Goal: Information Seeking & Learning: Understand process/instructions

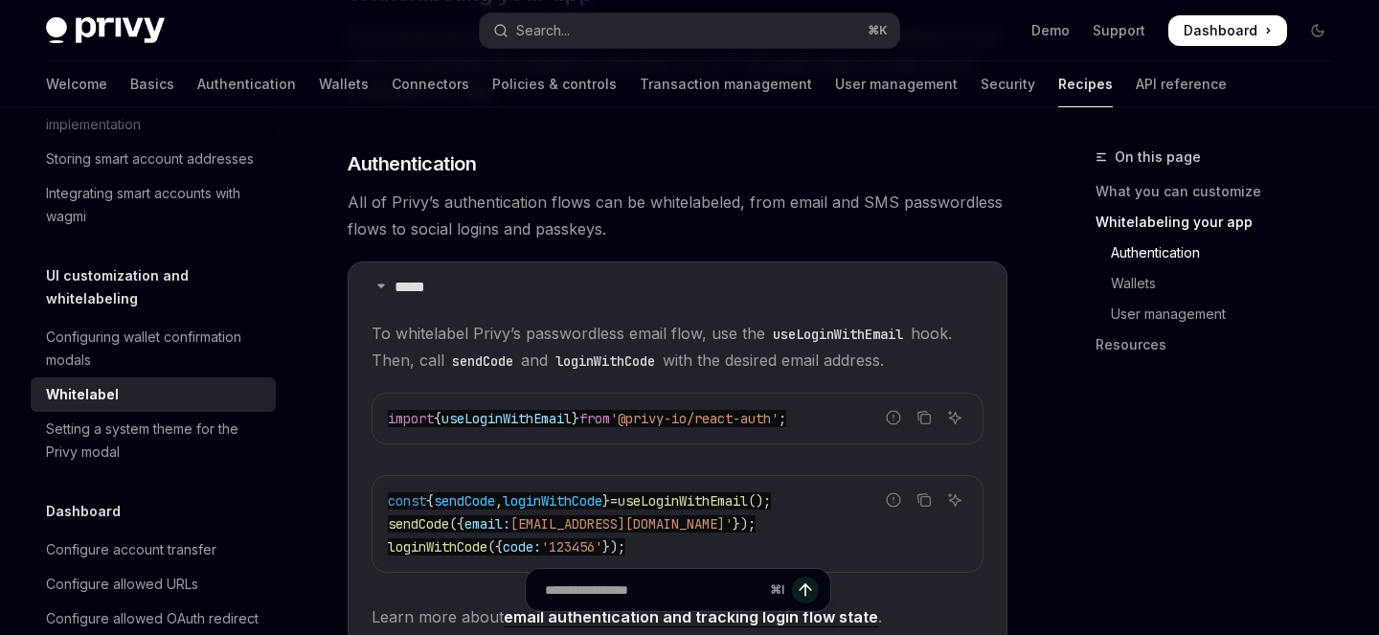
scroll to position [914, 0]
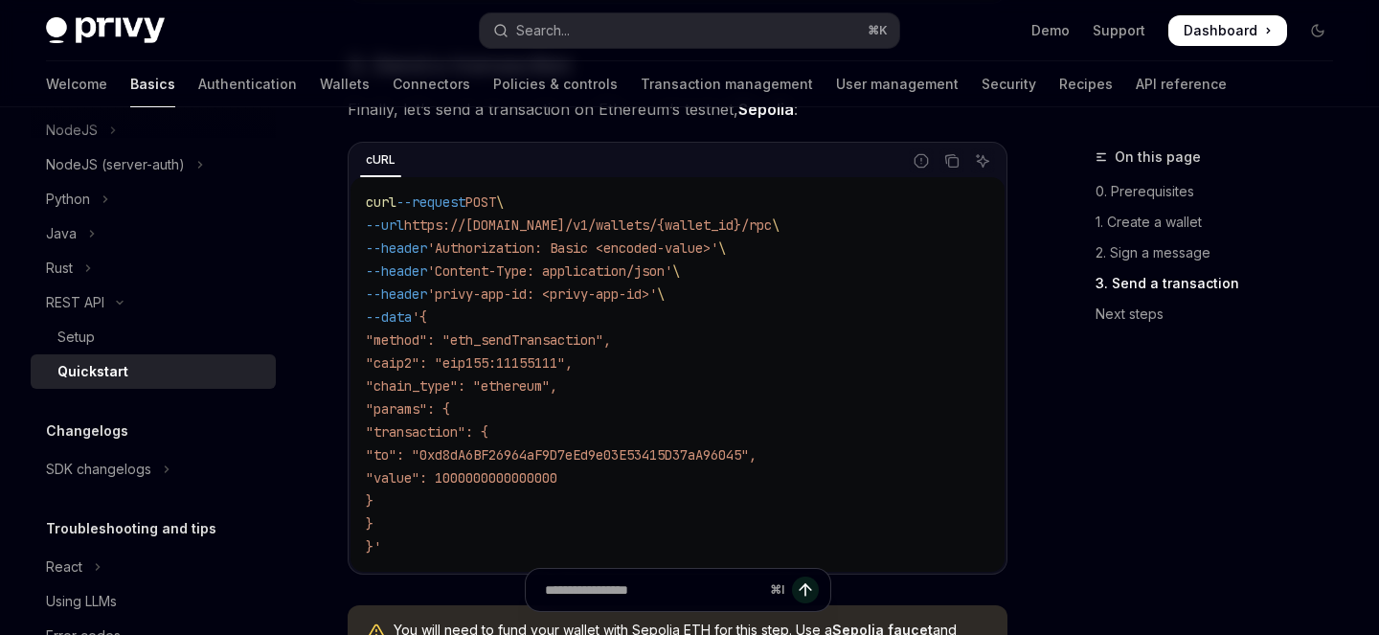
scroll to position [1881, 0]
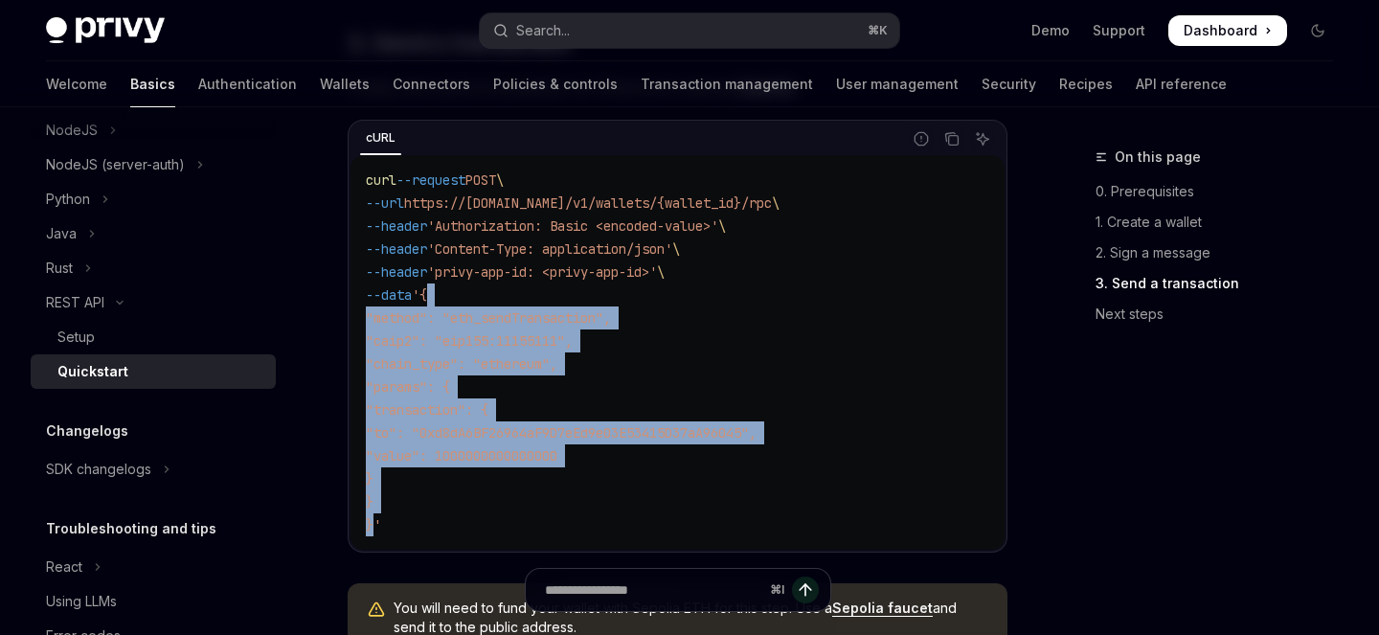
drag, startPoint x: 446, startPoint y: 302, endPoint x: 374, endPoint y: 528, distance: 237.1
click at [374, 528] on code "curl --request POST \ --url https://[DOMAIN_NAME]/v1/wallets/{wallet_id}/rpc \ …" at bounding box center [677, 353] width 623 height 368
copy code "{ "method": "eth_sendTransaction", "caip2": "eip155:11155111", "chain_type": "e…"
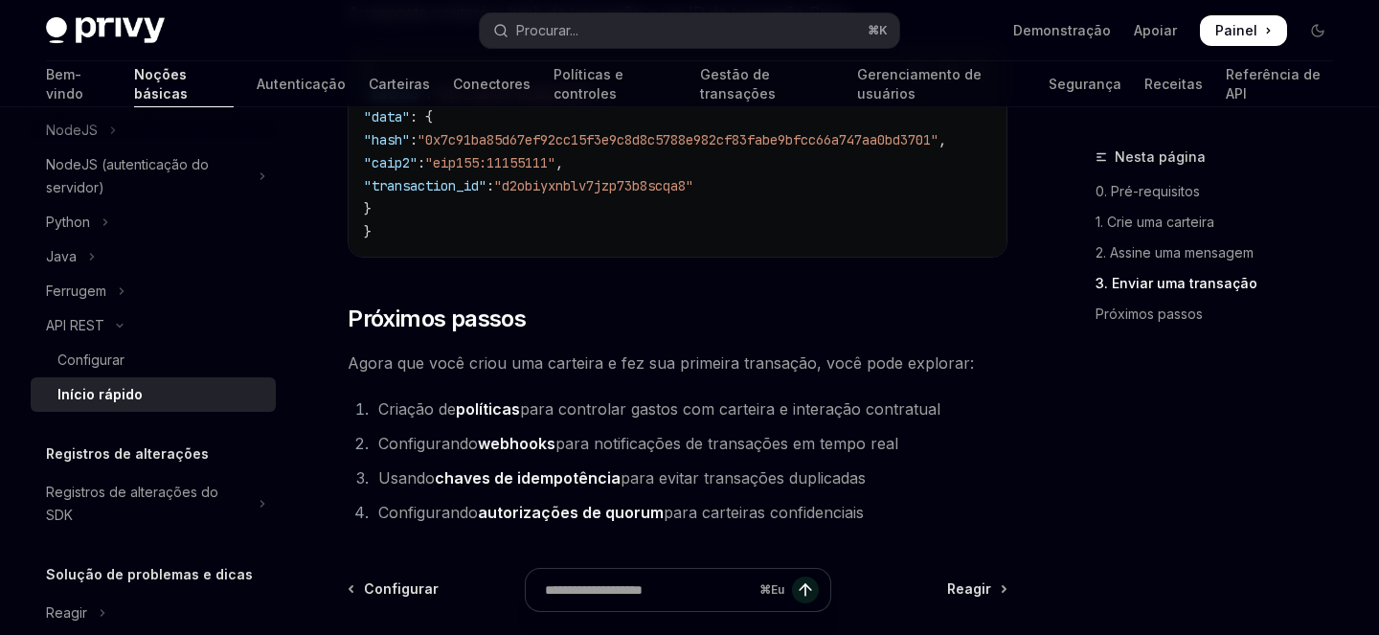
scroll to position [2562, 0]
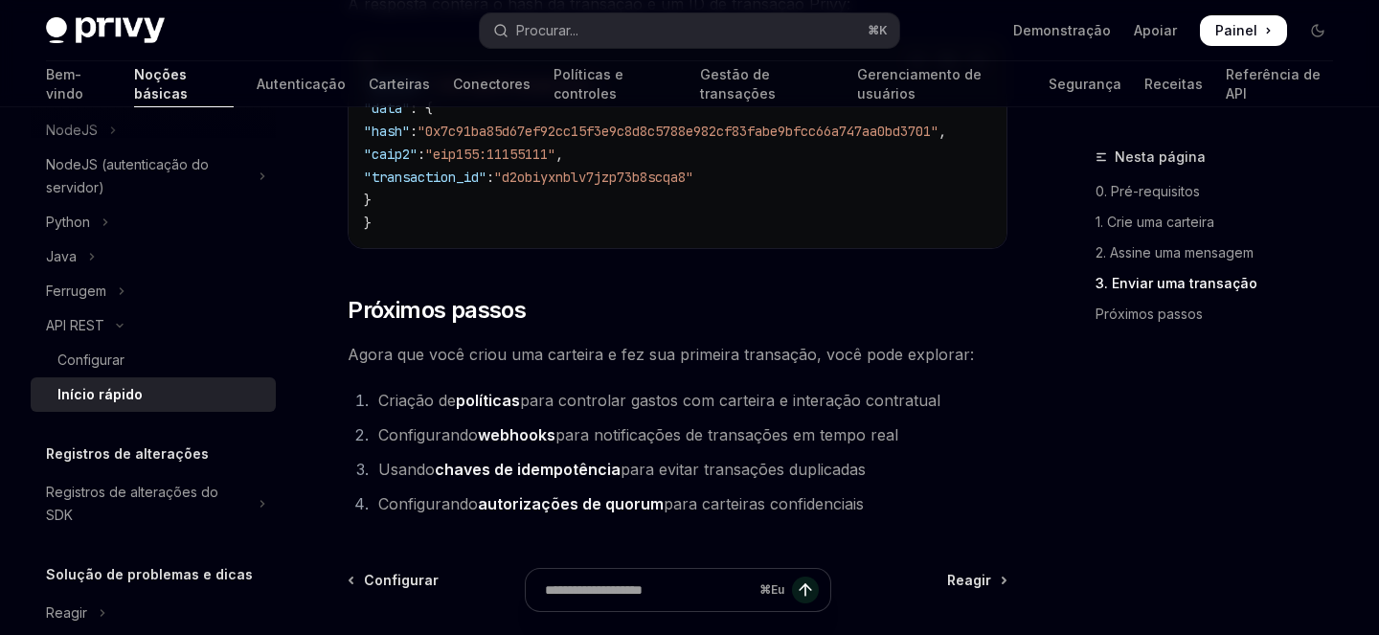
click at [619, 364] on font "Agora que você criou uma carteira e fez sua primeira transação, você pode explo…" at bounding box center [661, 354] width 626 height 19
click at [813, 362] on font "Agora que você criou uma carteira e fez sua primeira transação, você pode explo…" at bounding box center [661, 354] width 626 height 19
click at [833, 364] on font "Agora que você criou uma carteira e fez sua primeira transação, você pode explo…" at bounding box center [661, 354] width 626 height 19
drag, startPoint x: 833, startPoint y: 369, endPoint x: 949, endPoint y: 369, distance: 115.9
click at [949, 364] on font "Agora que você criou uma carteira e fez sua primeira transação, você pode explo…" at bounding box center [661, 354] width 626 height 19
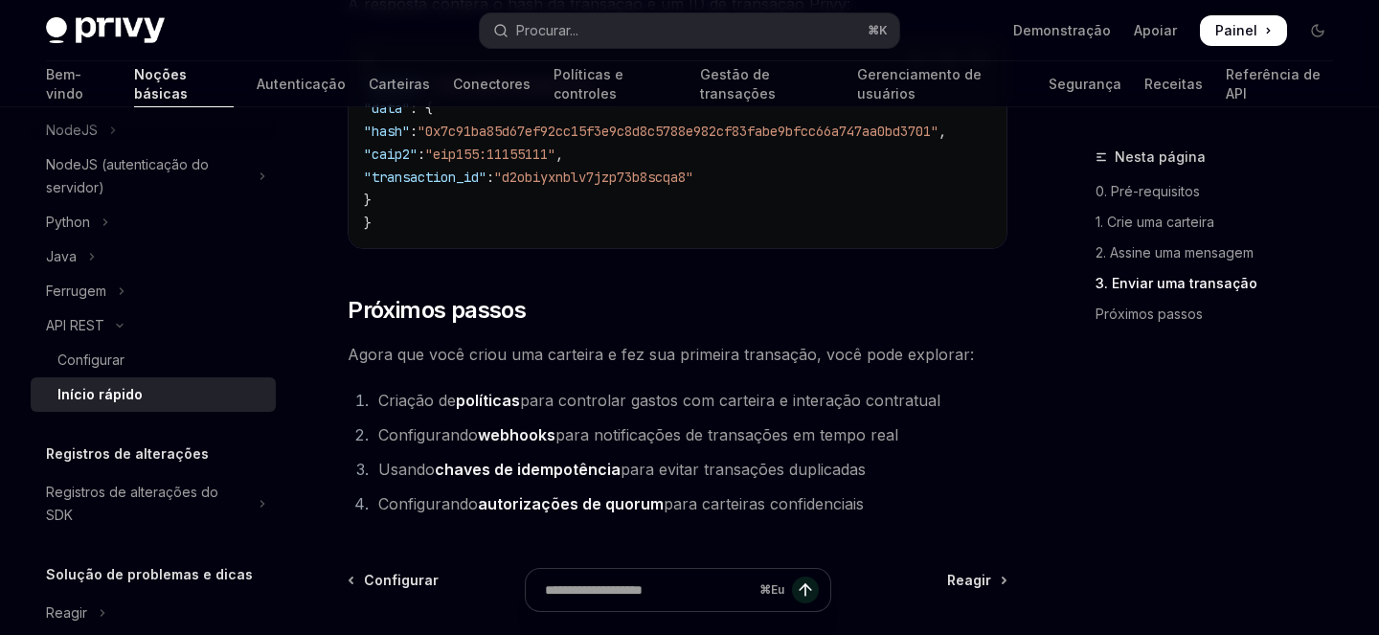
click at [410, 410] on font "Criação de" at bounding box center [417, 400] width 78 height 19
drag, startPoint x: 410, startPoint y: 420, endPoint x: 445, endPoint y: 420, distance: 35.4
click at [445, 410] on font "Criação de" at bounding box center [417, 400] width 78 height 19
click at [436, 444] on font "Configurando" at bounding box center [428, 434] width 100 height 19
drag, startPoint x: 436, startPoint y: 450, endPoint x: 545, endPoint y: 447, distance: 109.2
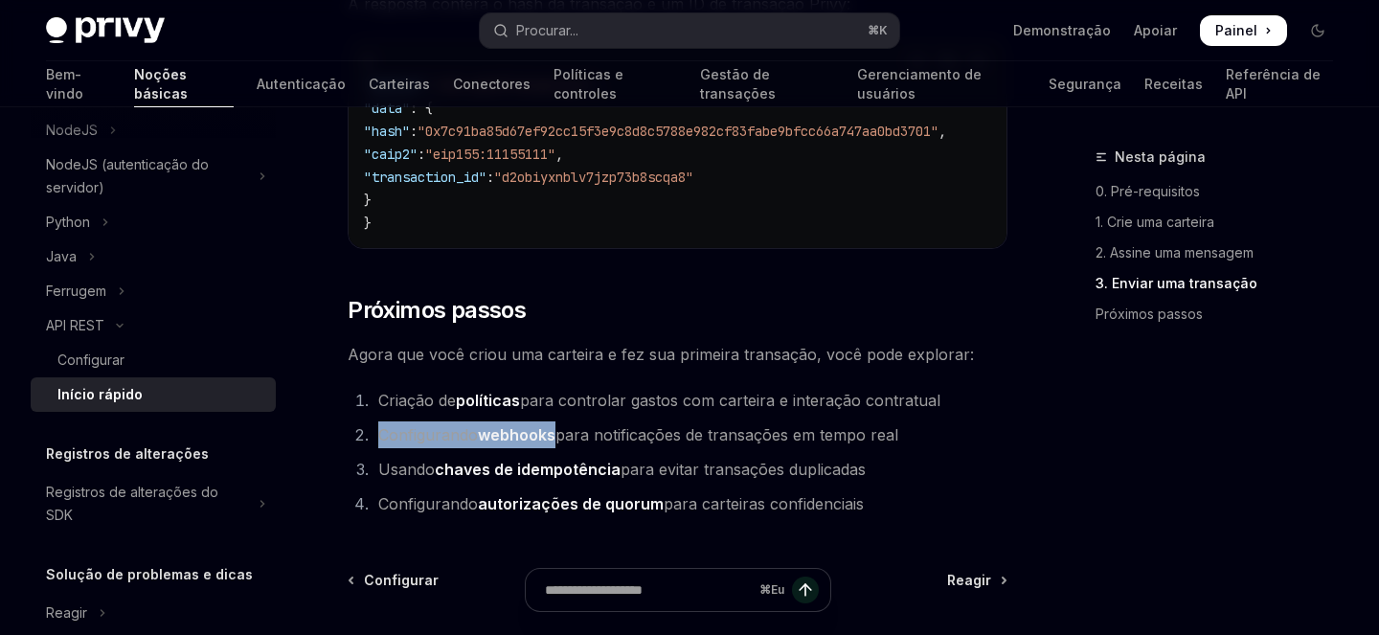
click at [545, 447] on li "Configurando webhooks para notificações de transações em tempo real" at bounding box center [689, 434] width 635 height 27
click at [395, 479] on font "Usando" at bounding box center [406, 469] width 56 height 19
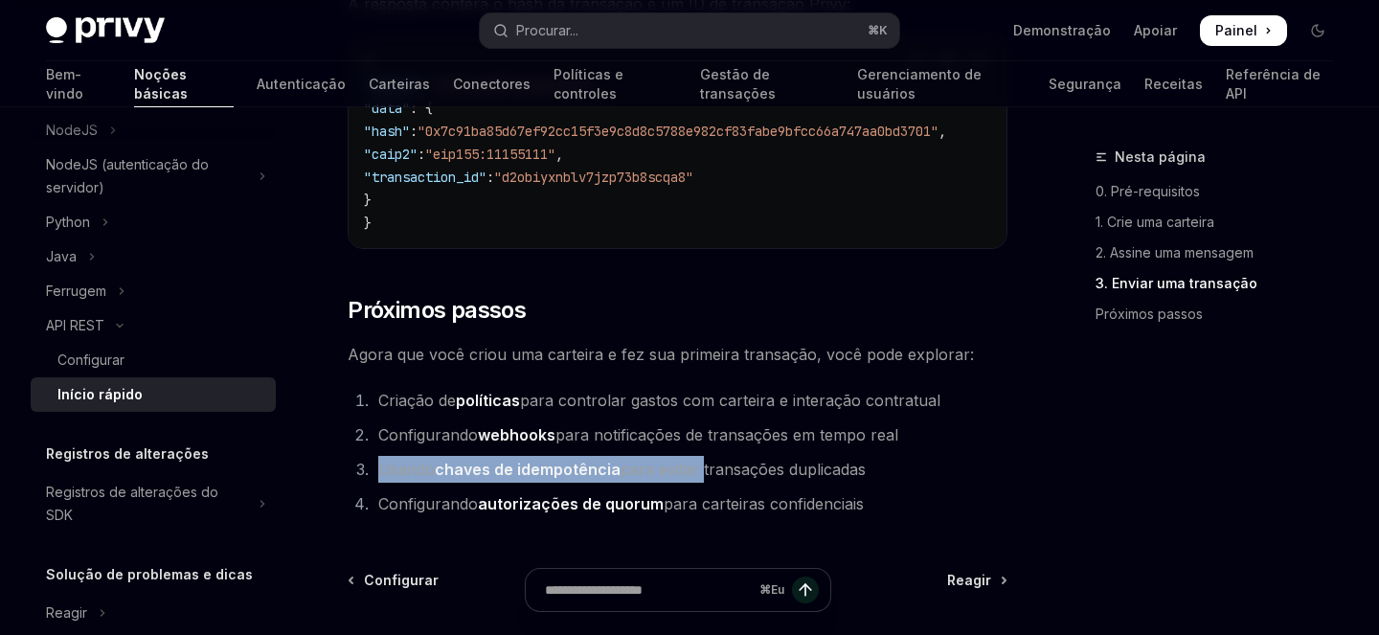
drag, startPoint x: 395, startPoint y: 480, endPoint x: 703, endPoint y: 483, distance: 307.4
click at [703, 483] on li "Usando chaves de idempotência para evitar transações duplicadas" at bounding box center [689, 469] width 635 height 27
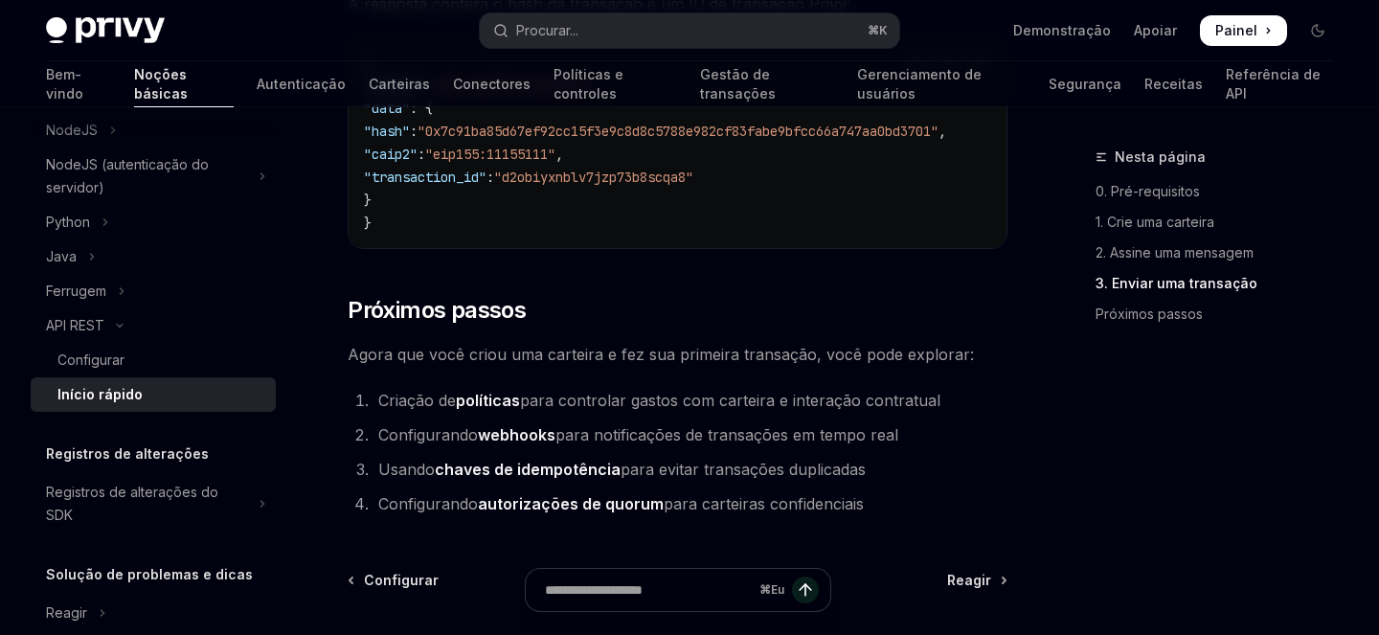
click at [403, 513] on font "Configurando" at bounding box center [428, 503] width 100 height 19
click at [417, 513] on font "Configurando" at bounding box center [428, 503] width 100 height 19
drag, startPoint x: 417, startPoint y: 519, endPoint x: 843, endPoint y: 507, distance: 425.3
click at [843, 507] on li "Configurando autorizações de quorum para carteiras confidenciais" at bounding box center [689, 503] width 635 height 27
click at [912, 483] on li "Usando chaves de idempotência para evitar transações duplicadas" at bounding box center [689, 469] width 635 height 27
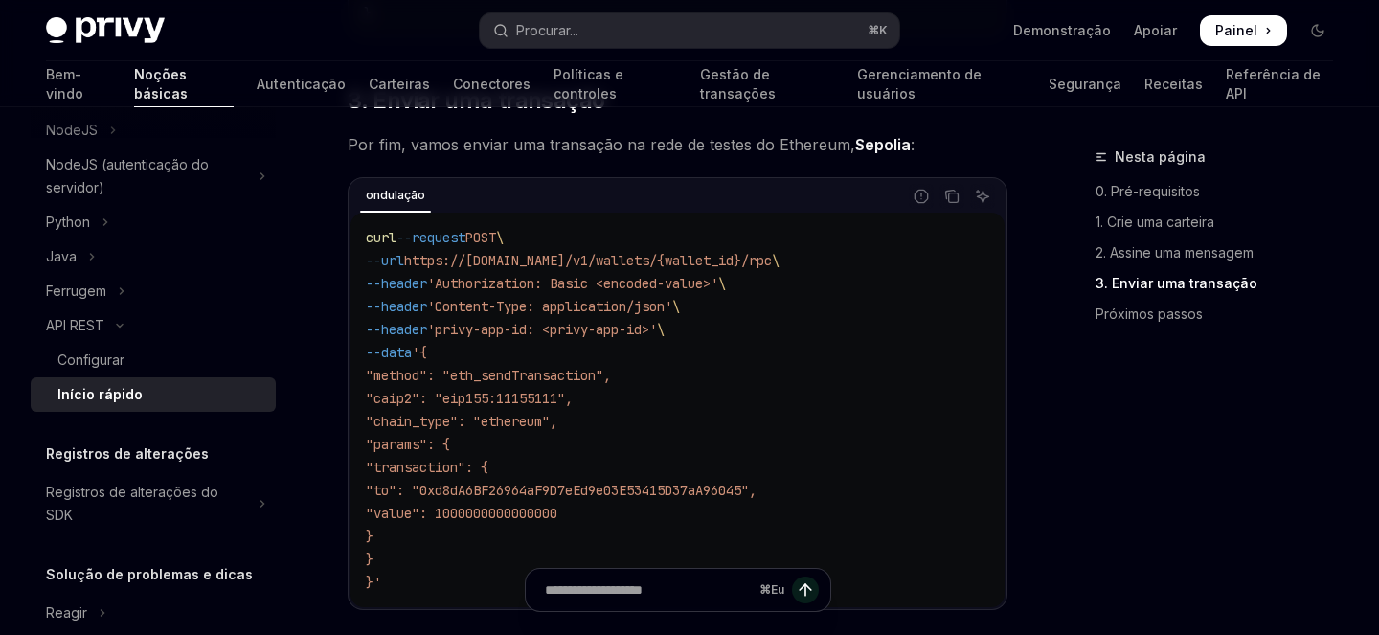
scroll to position [1838, 0]
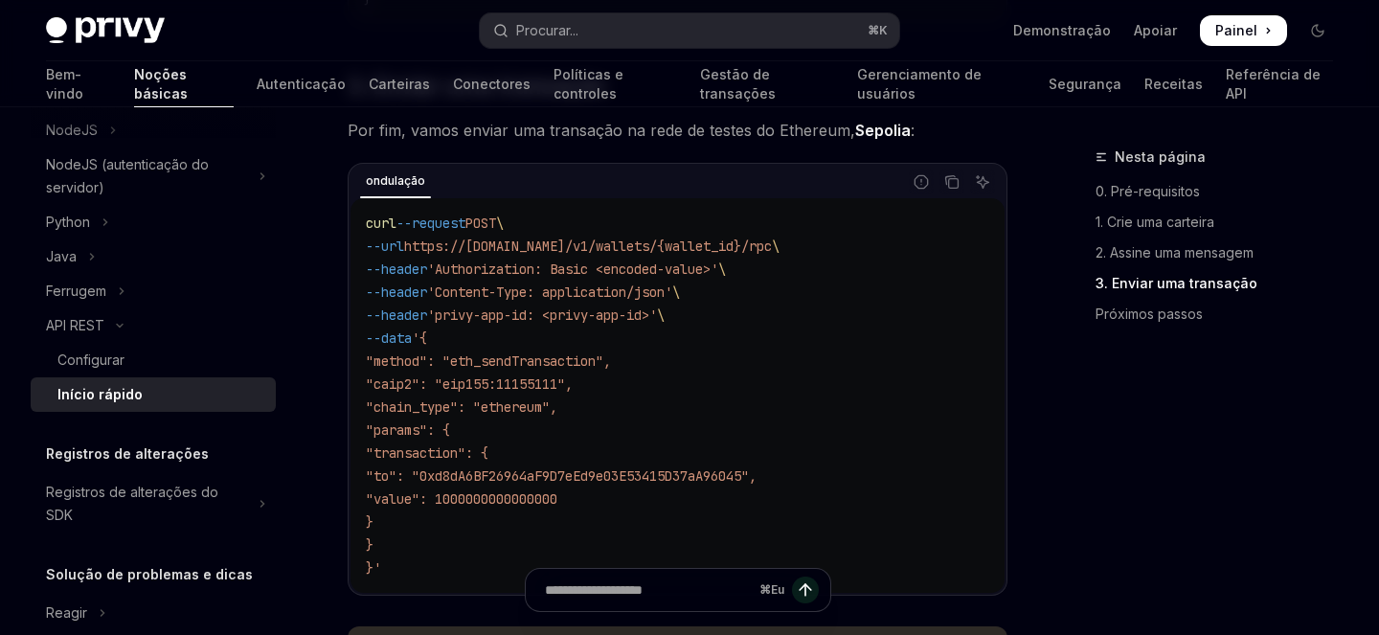
click at [484, 393] on span ""caip2": "eip155:11155111"," at bounding box center [469, 383] width 207 height 17
drag, startPoint x: 484, startPoint y: 395, endPoint x: 539, endPoint y: 395, distance: 54.6
click at [539, 393] on span ""caip2": "eip155:11155111"," at bounding box center [469, 383] width 207 height 17
copy span "eip155:11155111"
drag, startPoint x: 472, startPoint y: 487, endPoint x: 805, endPoint y: 488, distance: 333.2
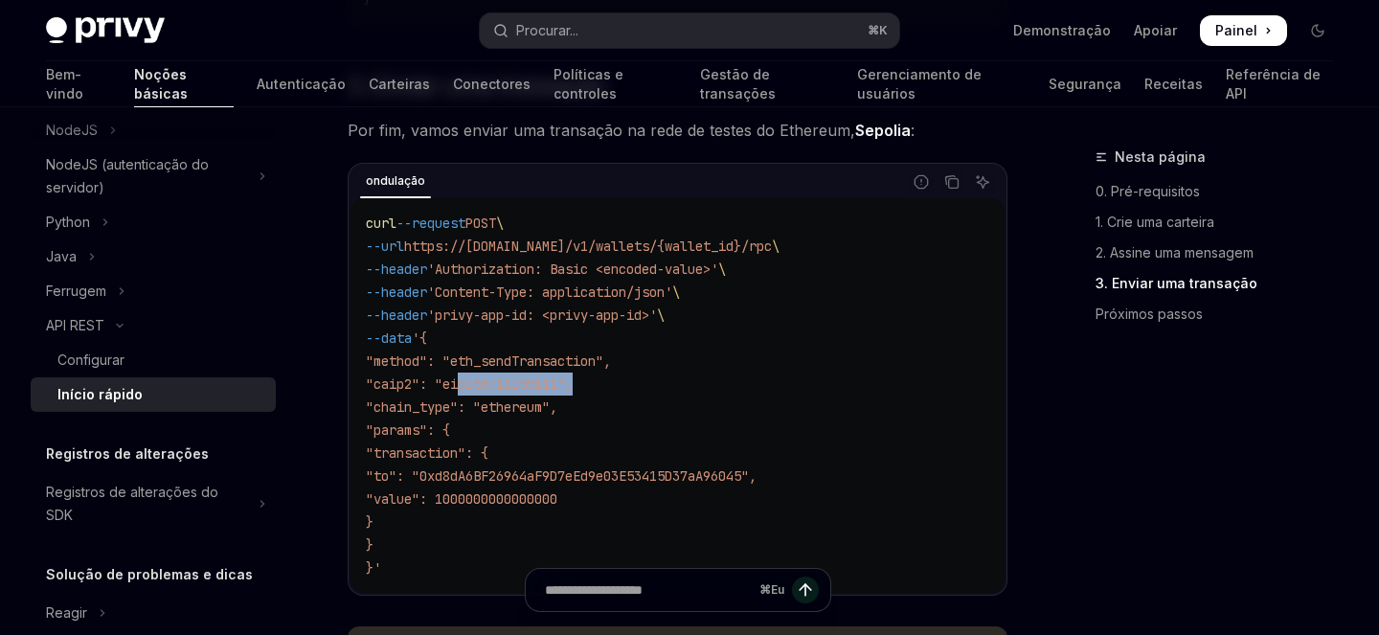
click at [756, 484] on span ""to": "0xd8dA6BF26964aF9D7eEd9e03E53415D37aA96045"," at bounding box center [561, 475] width 391 height 17
copy span "0xd8dA6BF26964aF9D7eEd9e03E53415D37aA96045"
click at [540, 506] on span ""value": 1000000000000000" at bounding box center [461, 498] width 191 height 17
copy span "1000000000000000"
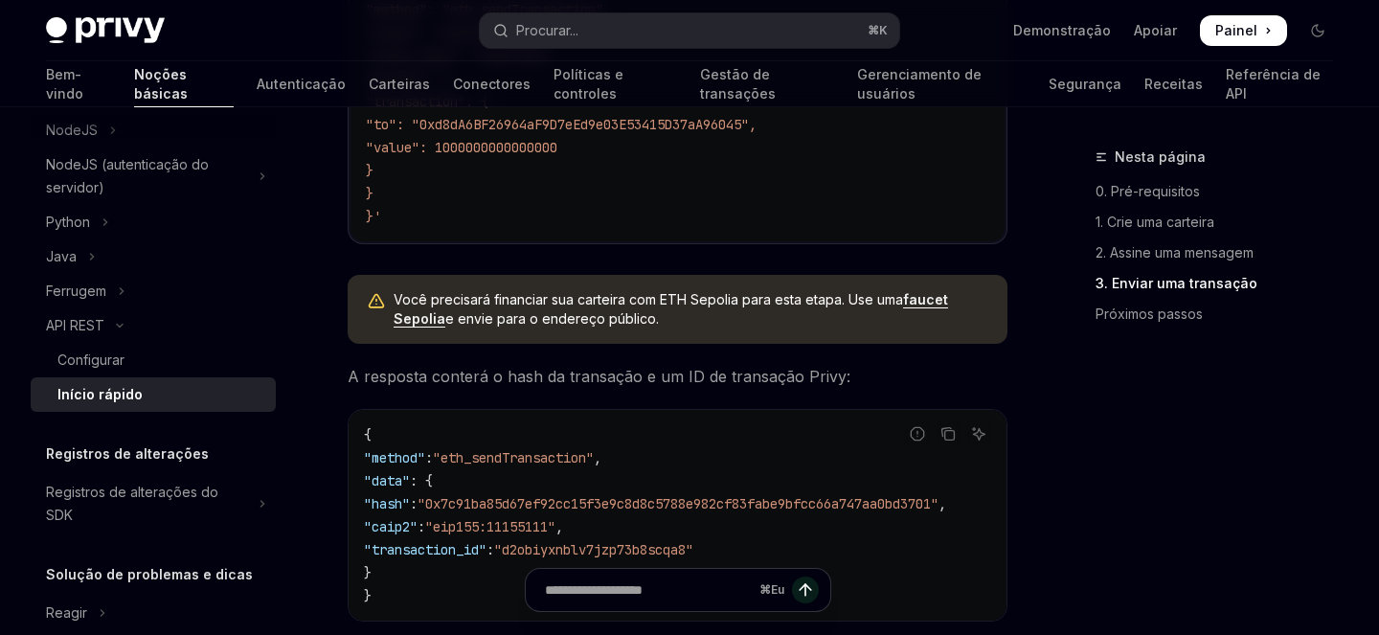
scroll to position [2191, 0]
click at [933, 309] on font "faucet Sepolia" at bounding box center [671, 307] width 554 height 35
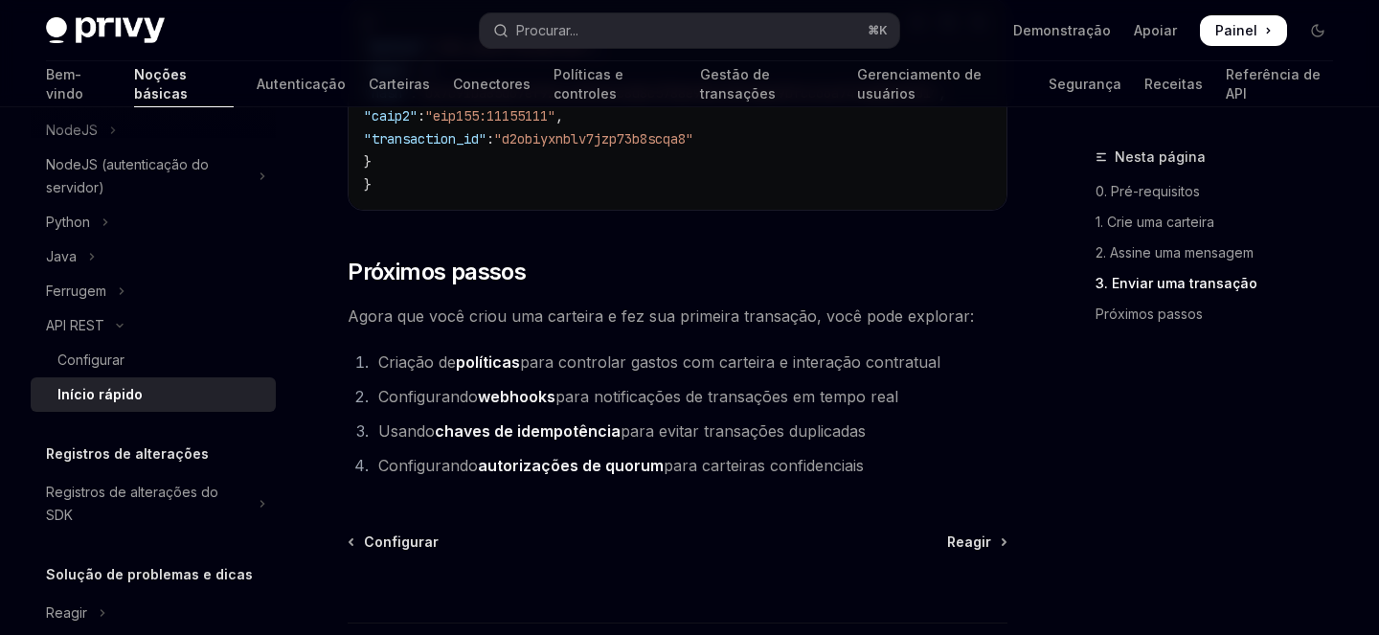
scroll to position [2644, 0]
